Goal: Task Accomplishment & Management: Manage account settings

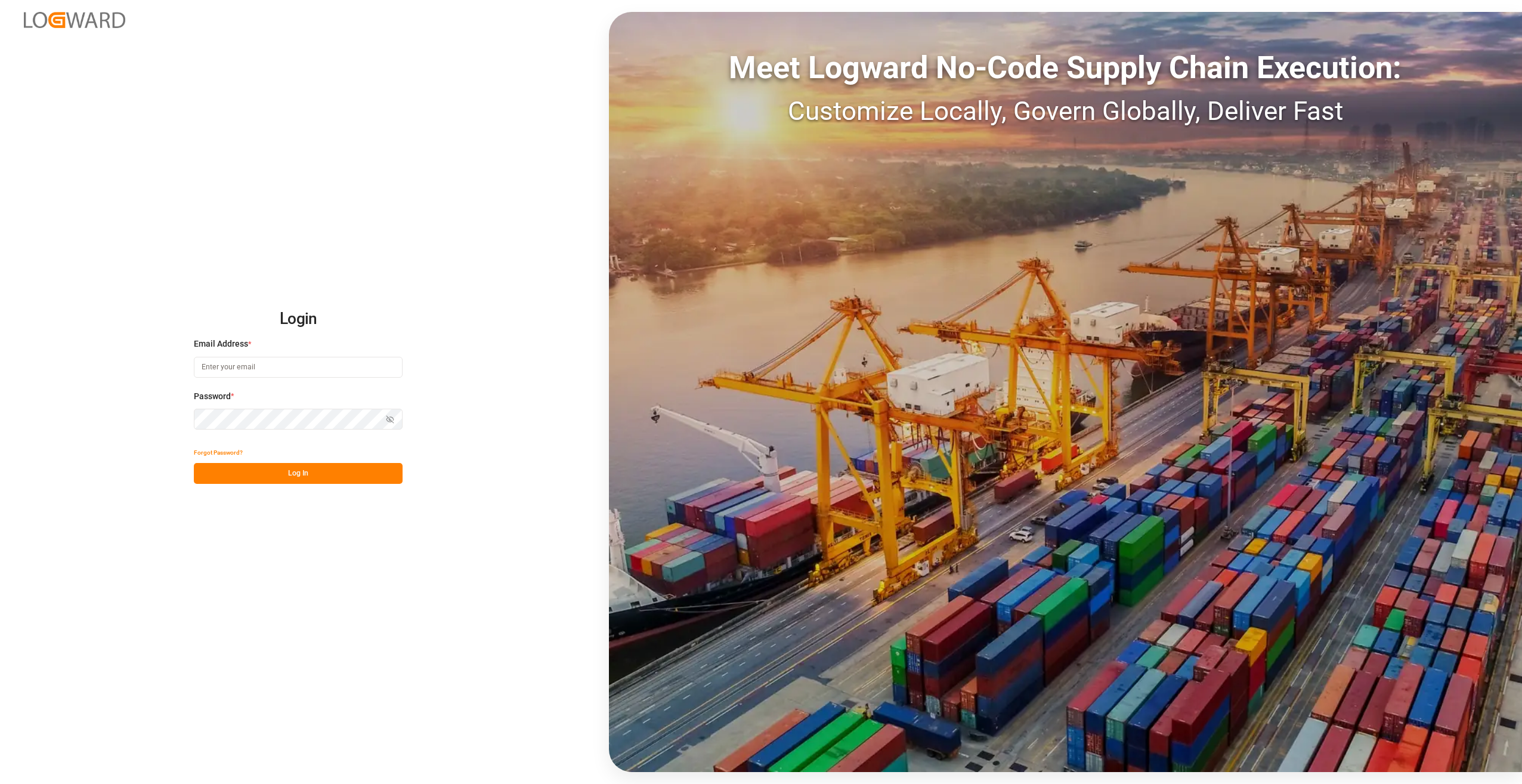
type input "[EMAIL_ADDRESS][PERSON_NAME][DOMAIN_NAME]"
click at [222, 470] on button "Log In" at bounding box center [298, 473] width 209 height 21
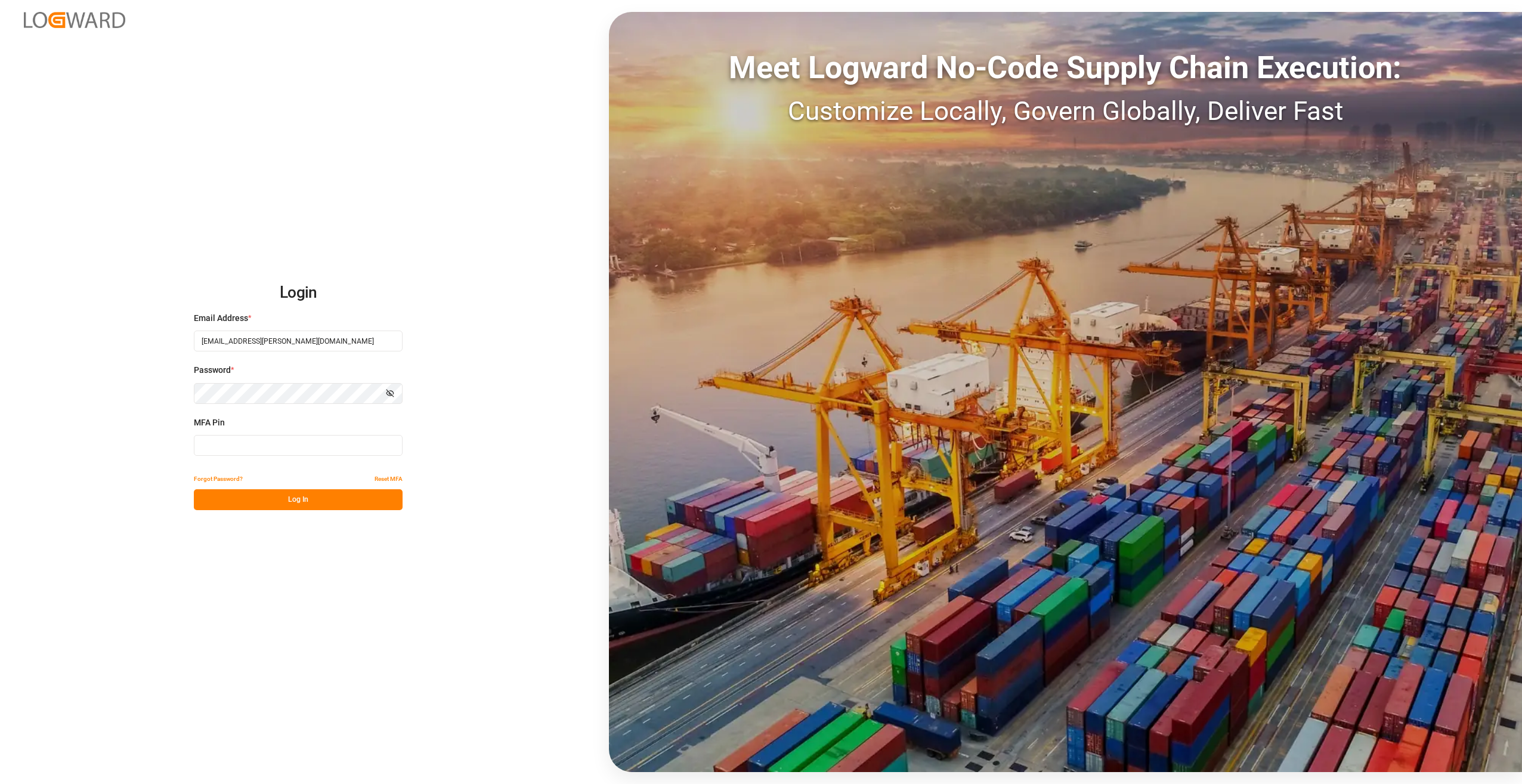
click at [227, 448] on input at bounding box center [298, 445] width 209 height 21
type input "887706"
click at [283, 503] on button "Log In" at bounding box center [298, 499] width 209 height 21
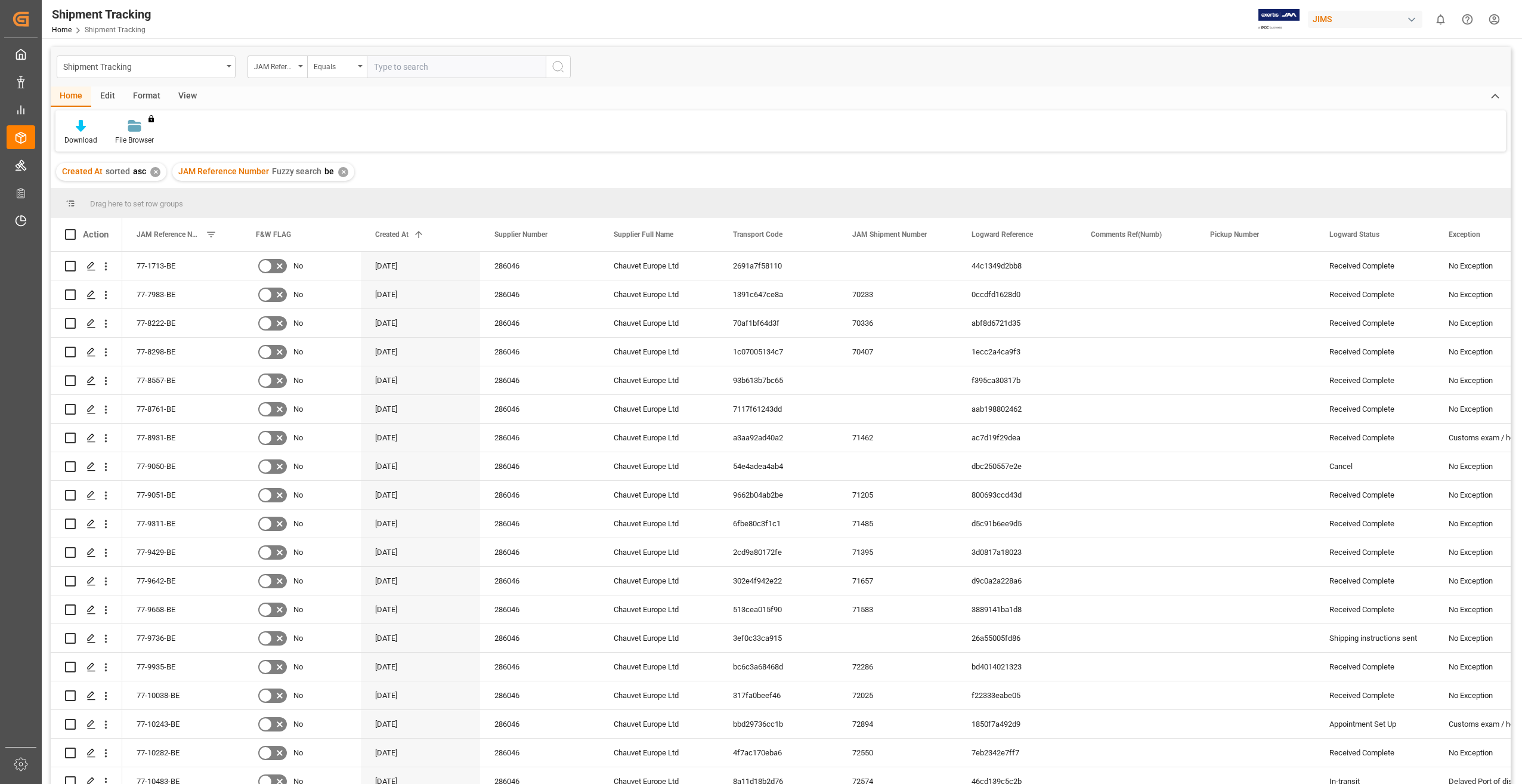
click at [341, 173] on div "✕" at bounding box center [343, 172] width 10 height 10
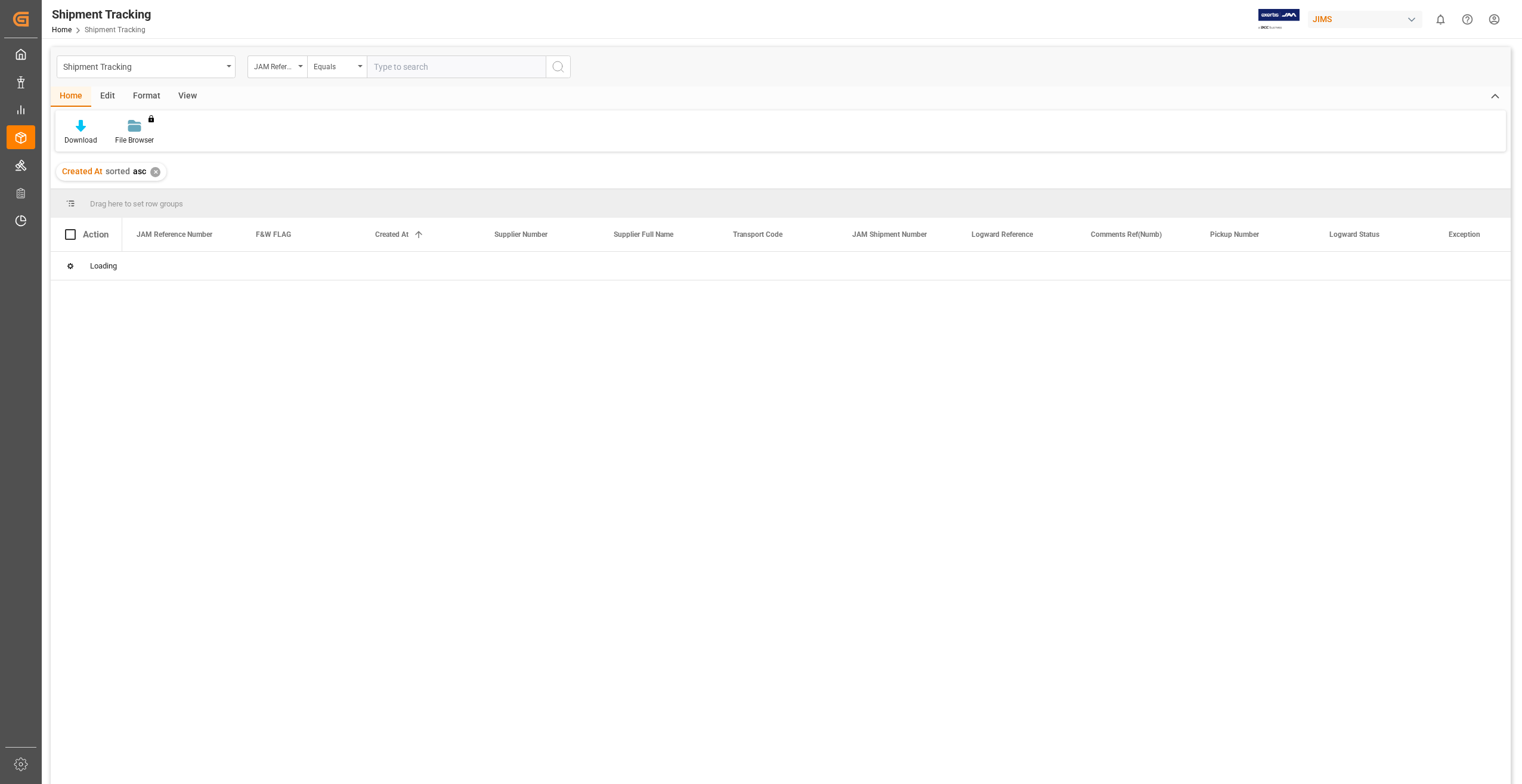
click at [156, 174] on div "✕" at bounding box center [156, 172] width 10 height 10
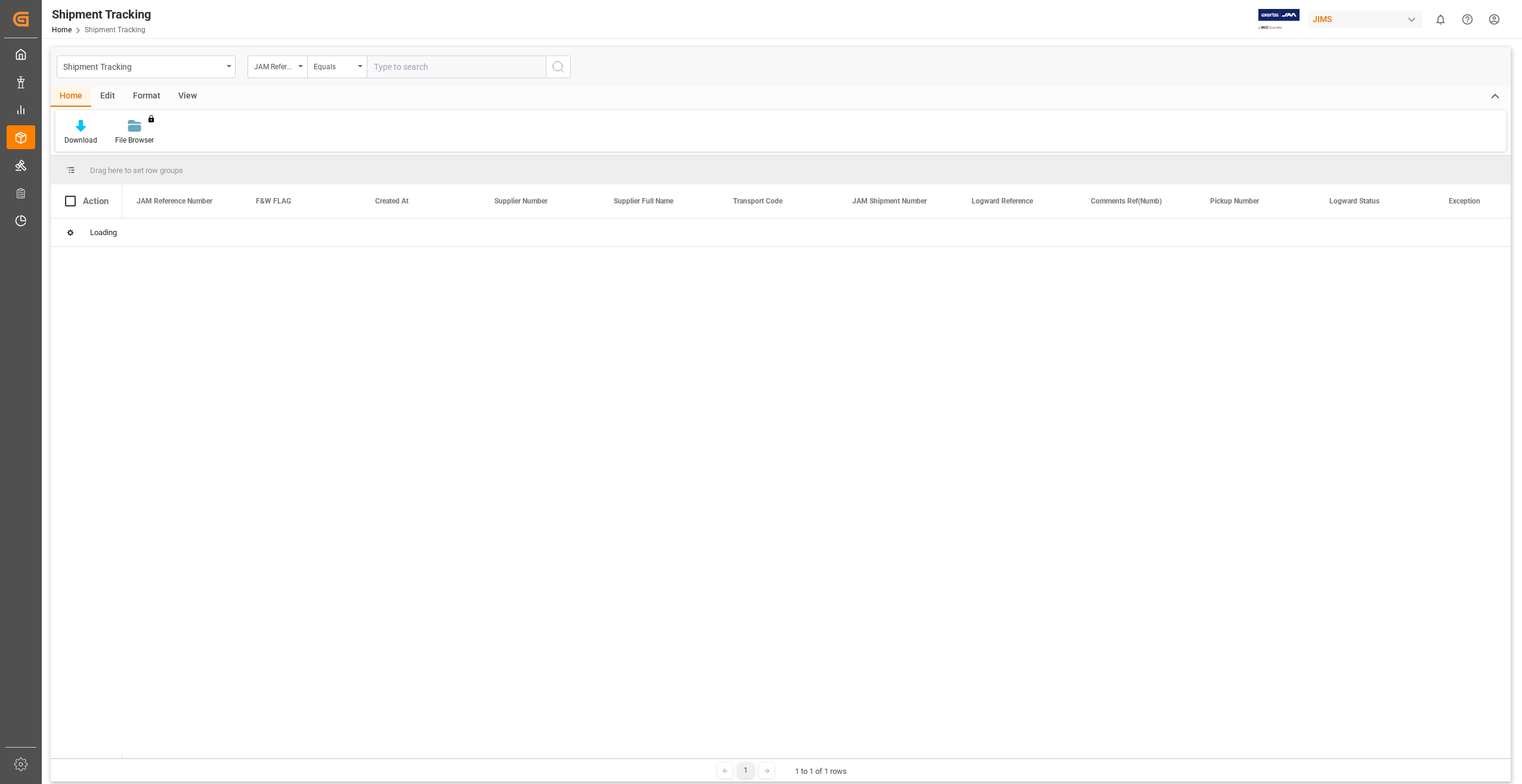
click at [478, 62] on input "text" at bounding box center [456, 66] width 179 height 23
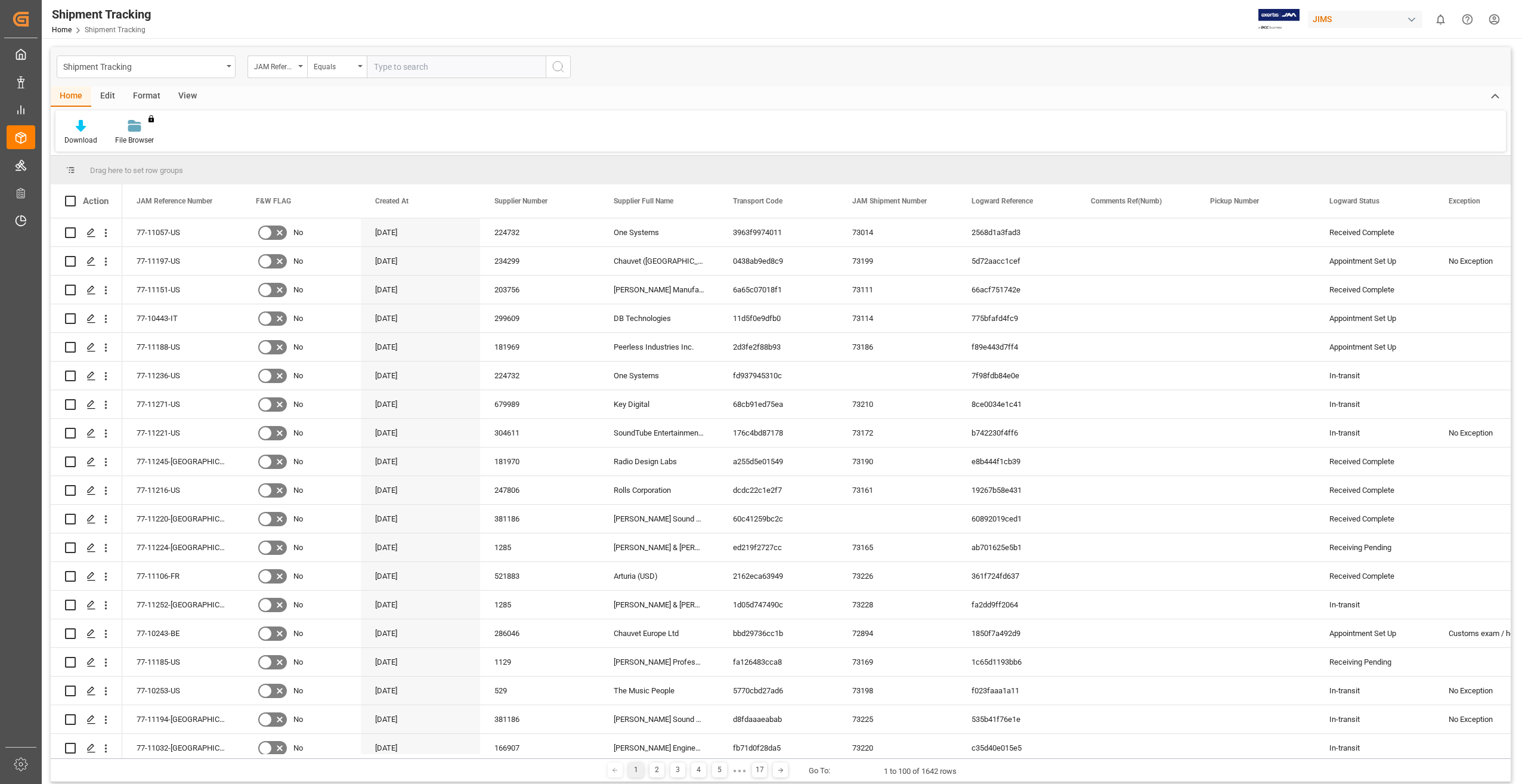
paste input "77-10473-CN"
type input "77-10473-CN"
click at [563, 62] on icon "search button" at bounding box center [558, 67] width 14 height 14
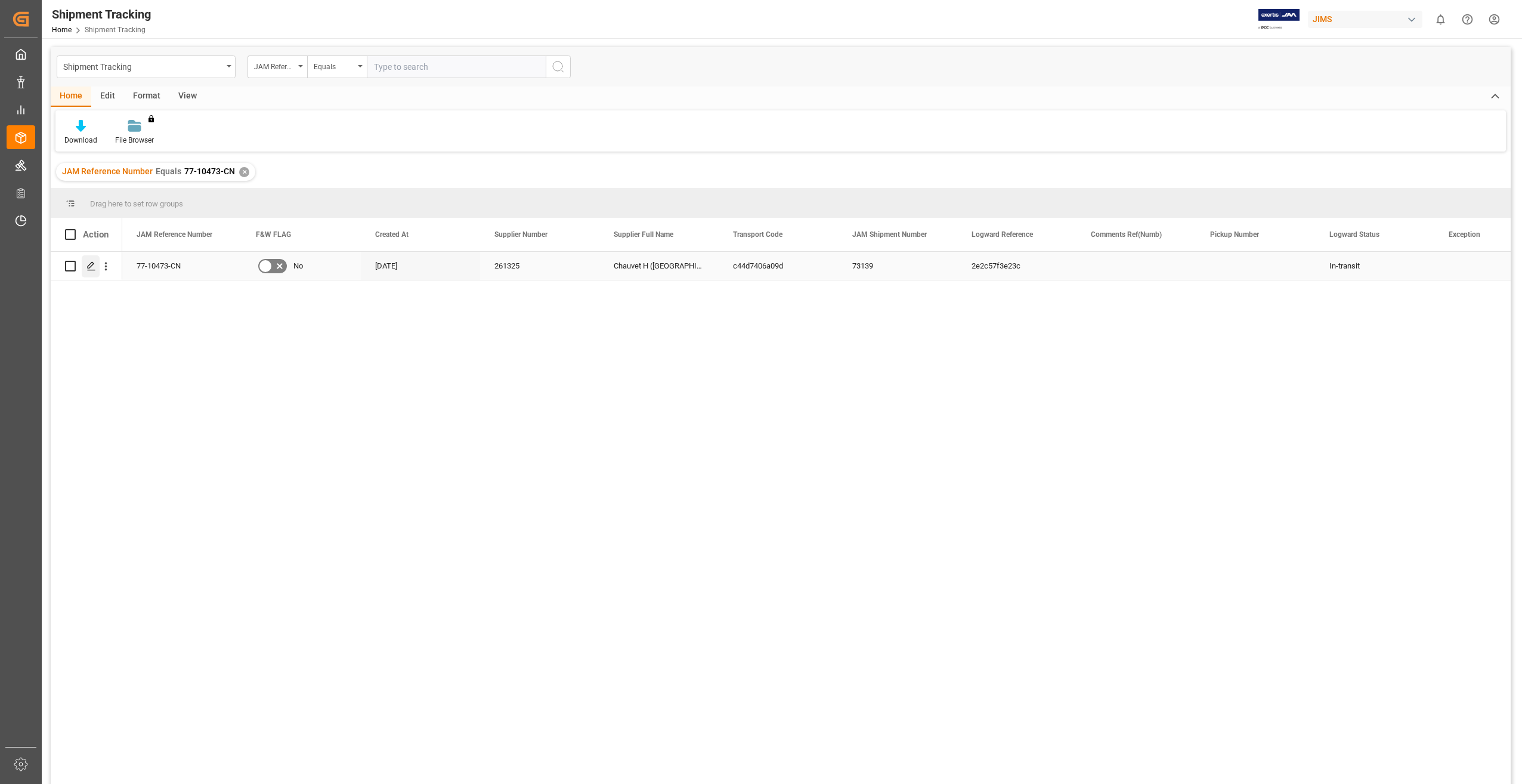
click at [95, 271] on icon "Press SPACE to select this row." at bounding box center [91, 266] width 10 height 10
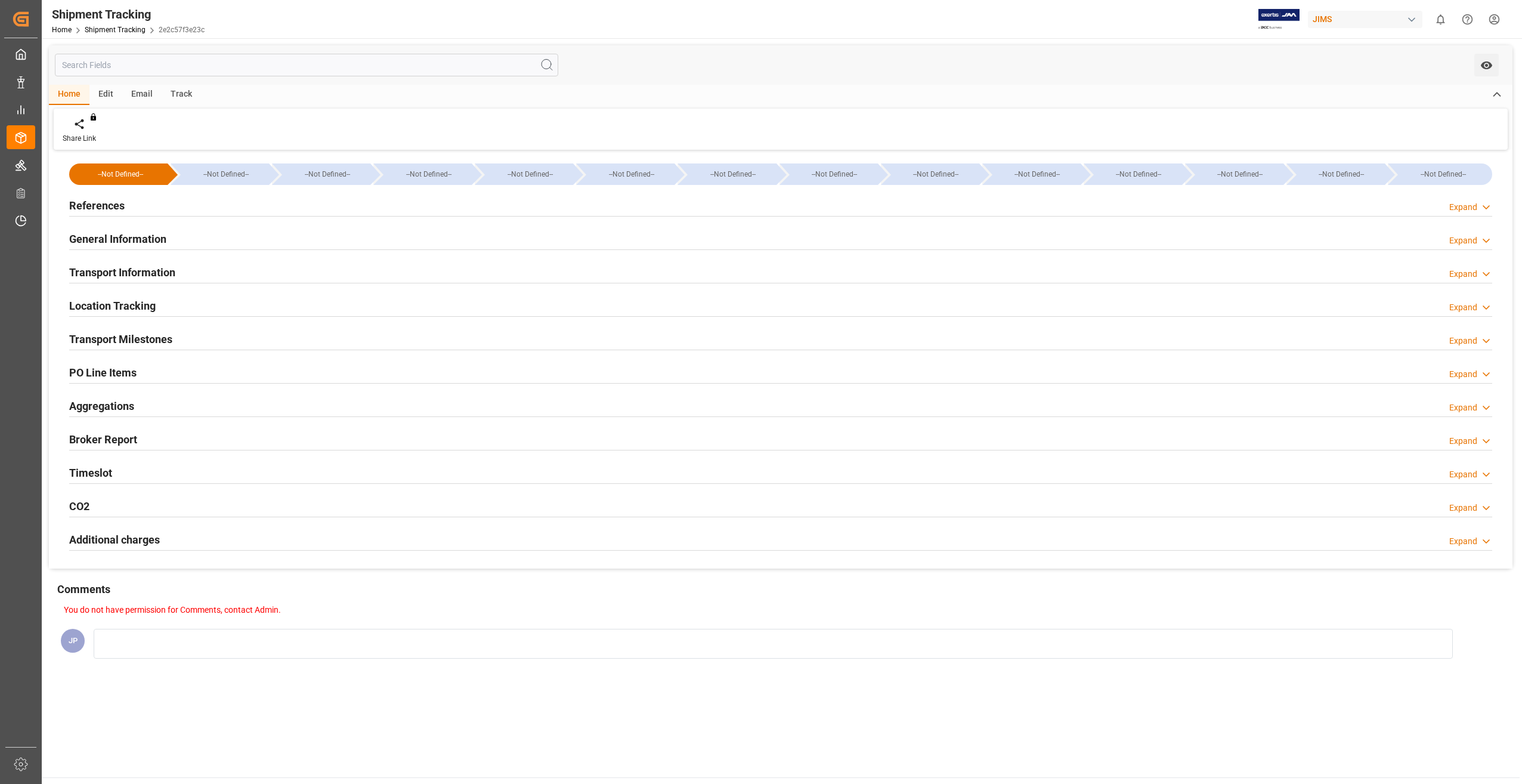
type input "[DATE] 00:00"
type input "[DATE]"
type input "[DATE] 00:00"
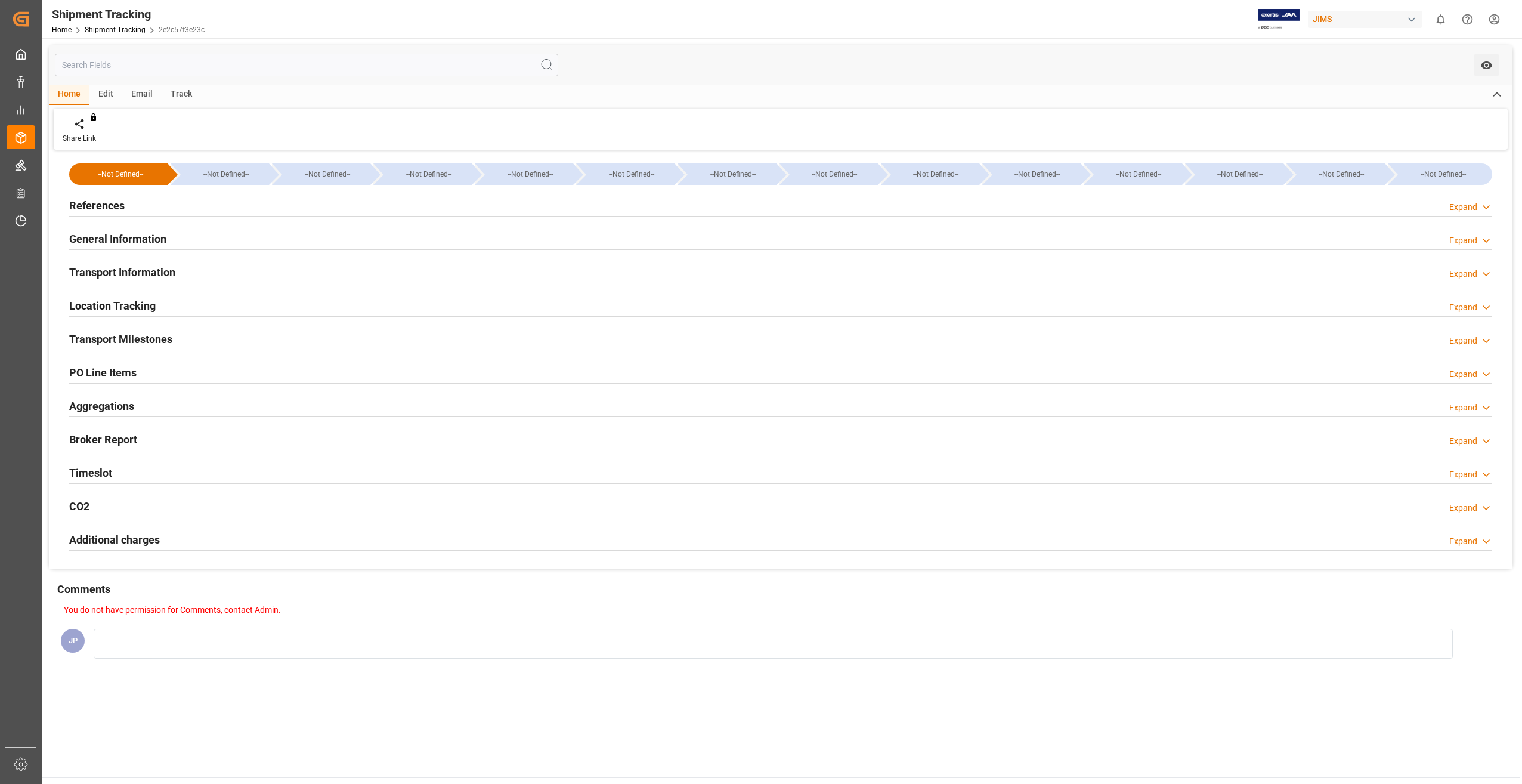
click at [152, 305] on h2 "Location Tracking" at bounding box center [112, 305] width 87 height 16
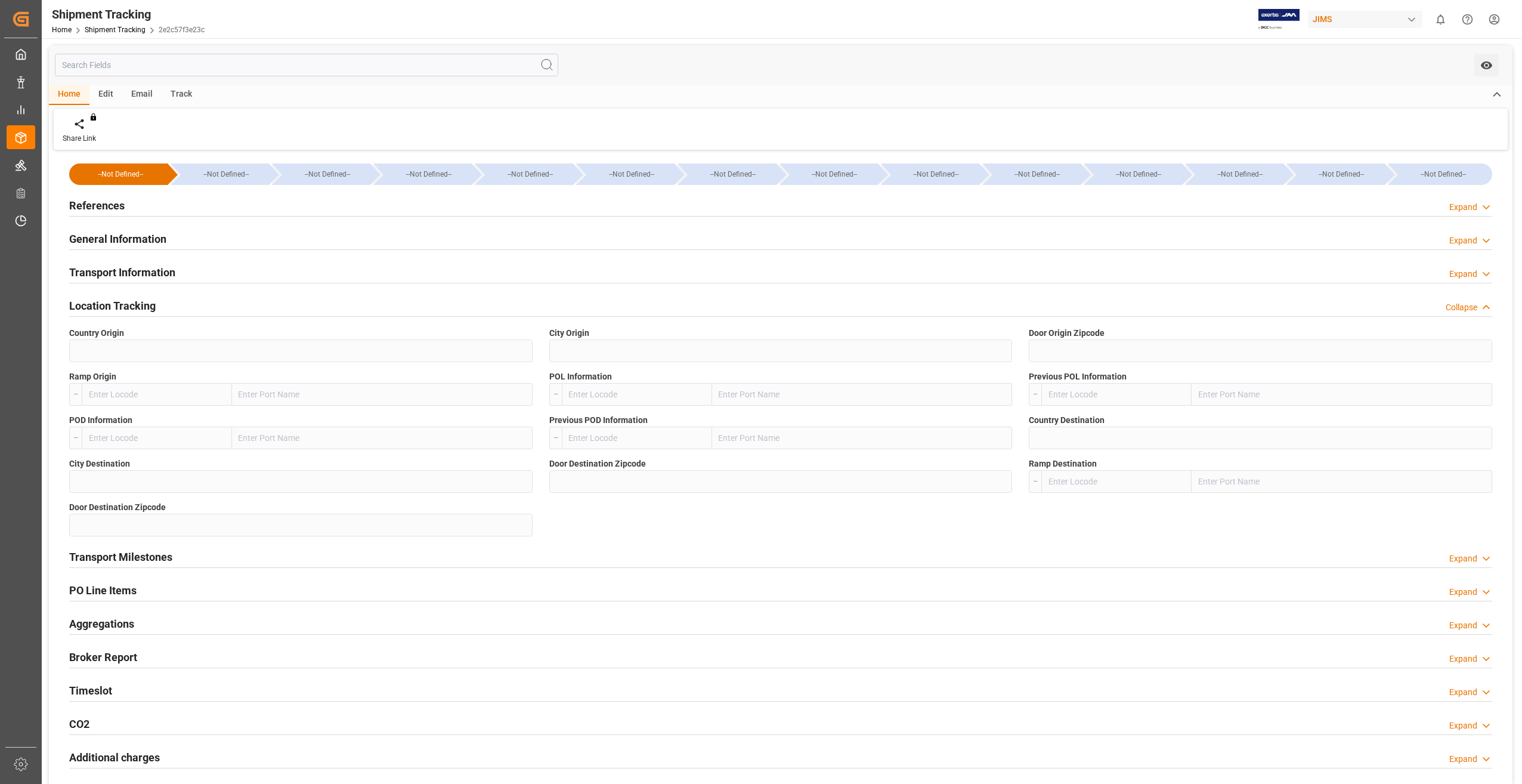
click at [126, 562] on h2 "Transport Milestones" at bounding box center [120, 557] width 103 height 16
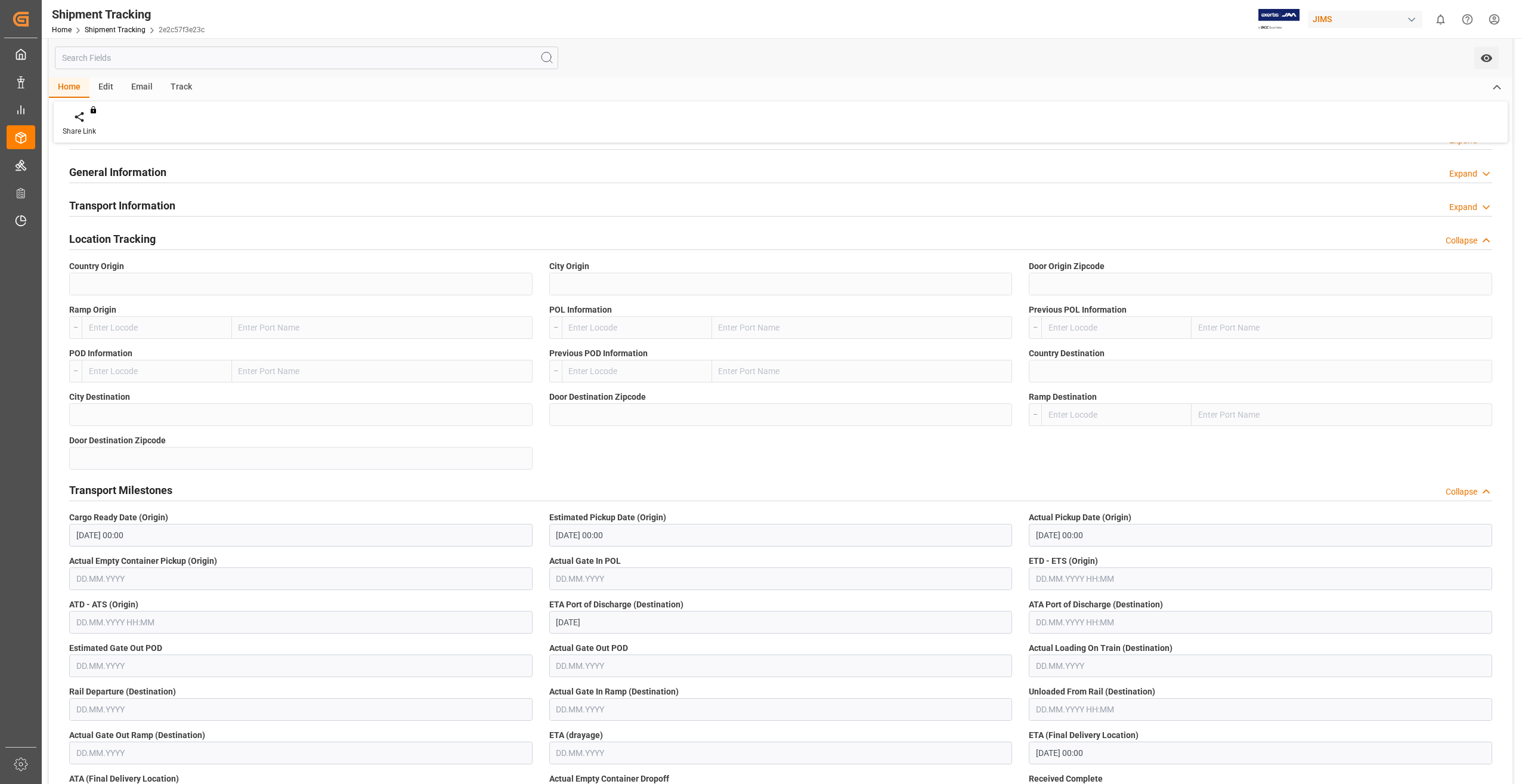
scroll to position [238, 0]
